Goal: Information Seeking & Learning: Learn about a topic

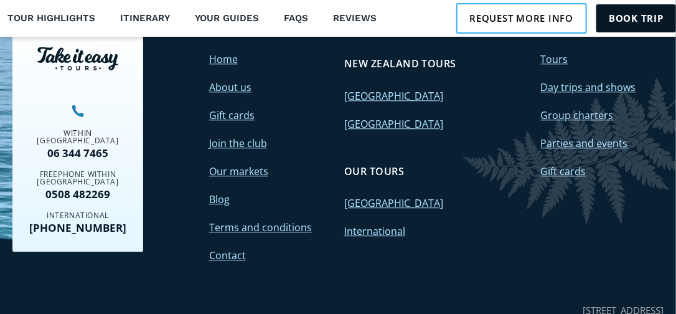
scroll to position [4959, 0]
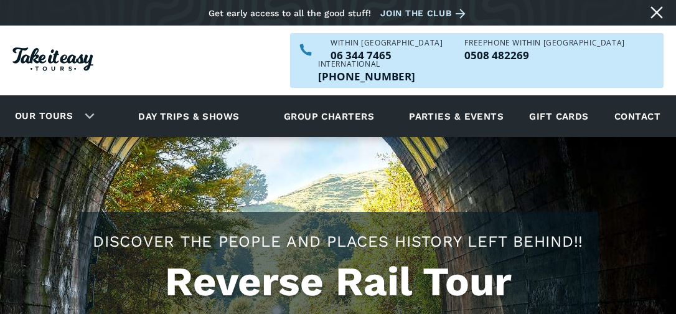
scroll to position [3838, 0]
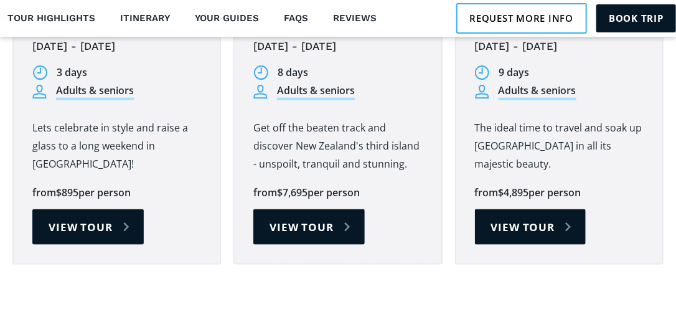
drag, startPoint x: 9, startPoint y: 87, endPoint x: 0, endPoint y: 102, distance: 17.3
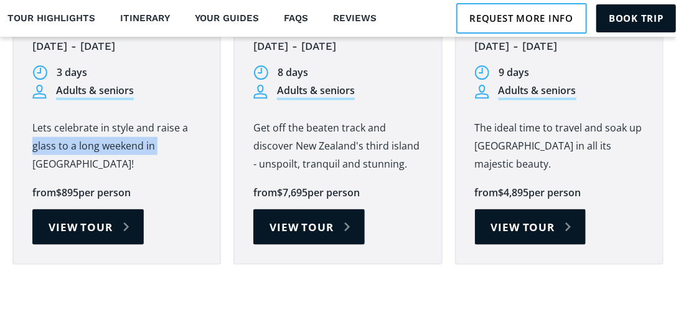
click at [2, 102] on div "Other tours you might enjoy Martinborough Wine Weekend [DATE] - [DATE] 3 days A…" at bounding box center [338, 15] width 676 height 622
